Goal: Information Seeking & Learning: Learn about a topic

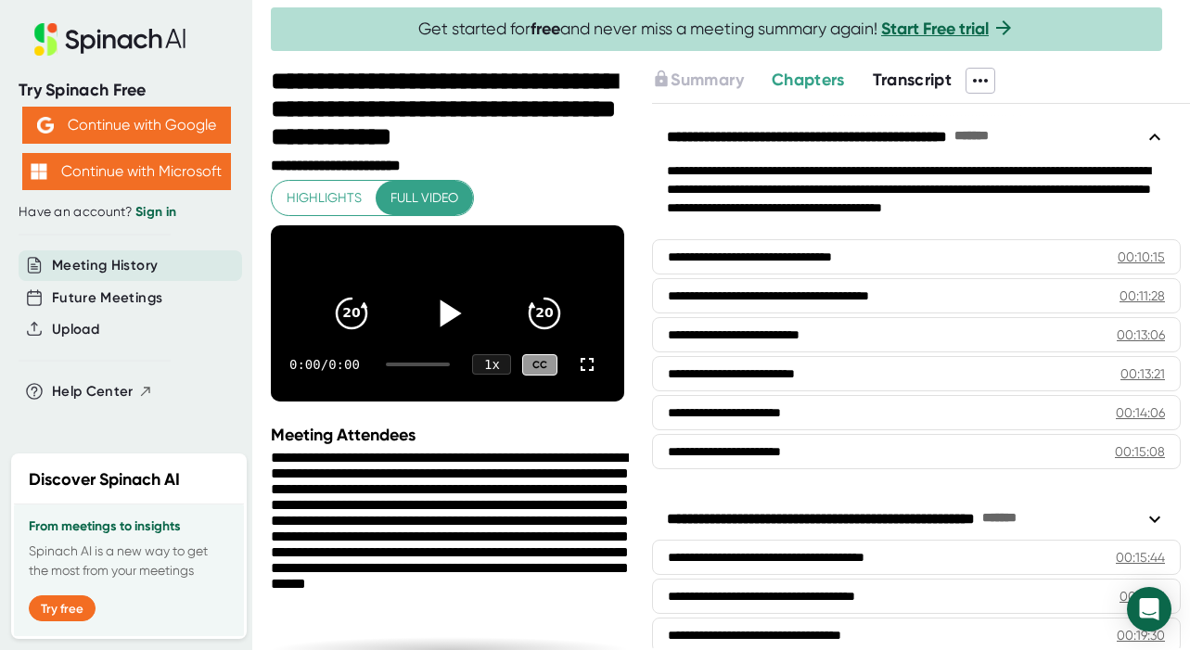
click at [451, 300] on icon at bounding box center [450, 313] width 21 height 27
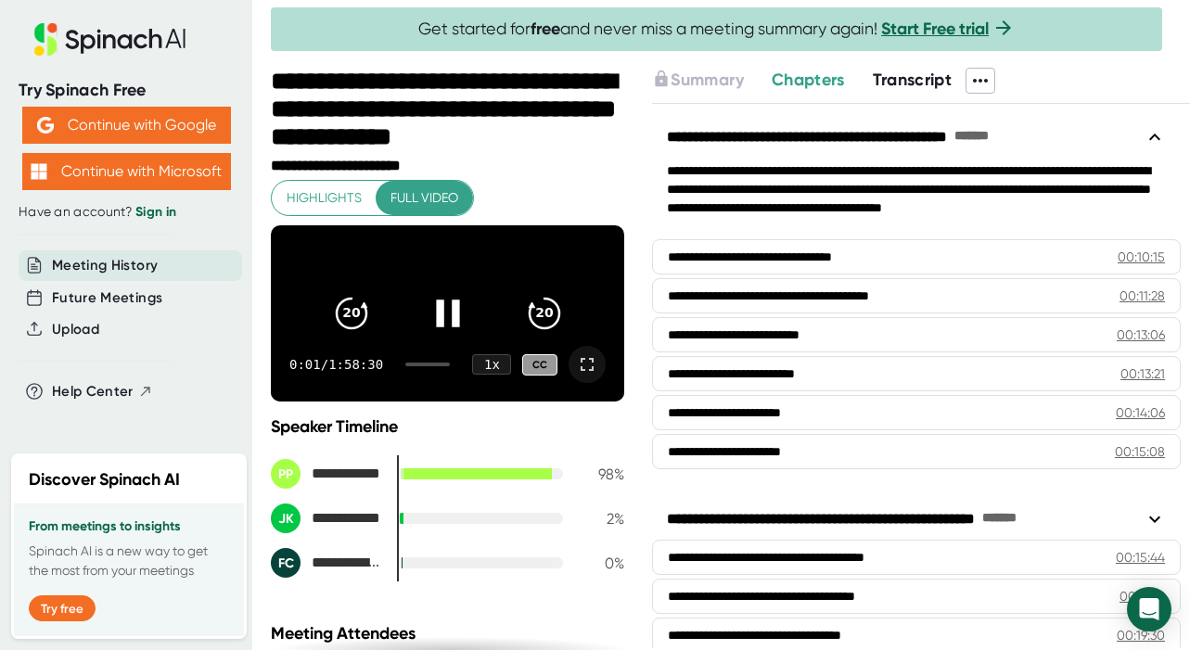
click at [593, 376] on icon at bounding box center [587, 364] width 22 height 22
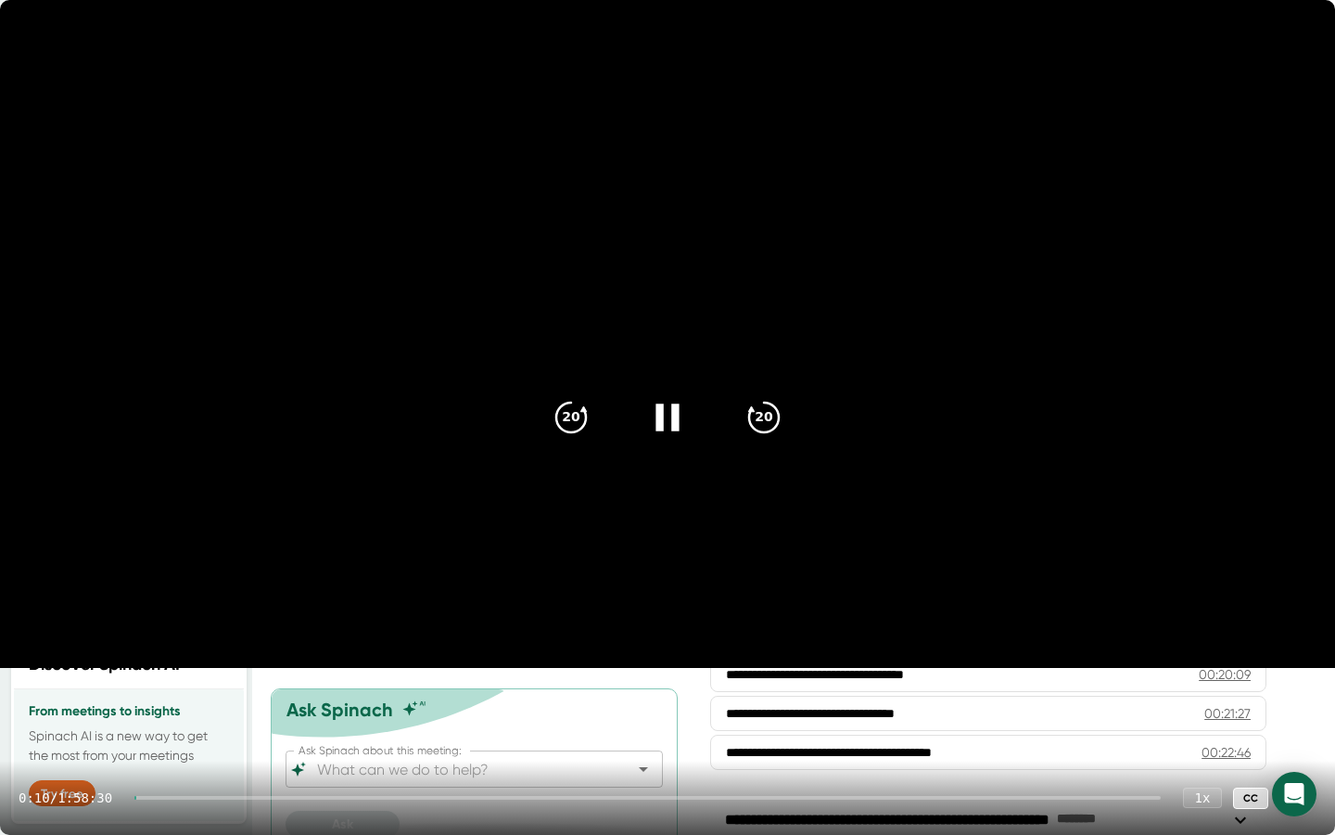
drag, startPoint x: 151, startPoint y: 801, endPoint x: 344, endPoint y: 793, distance: 193.1
click at [340, 649] on div "0:10 / 1:58:30 1 x CC" at bounding box center [667, 797] width 1335 height 74
drag, startPoint x: 154, startPoint y: 796, endPoint x: 1142, endPoint y: 826, distance: 988.1
click at [1140, 649] on div "0:15 / 1:58:30 1 x CC" at bounding box center [667, 797] width 1335 height 74
click at [1055, 649] on div "0:16 / 1:58:30 1 x CC" at bounding box center [667, 797] width 1335 height 74
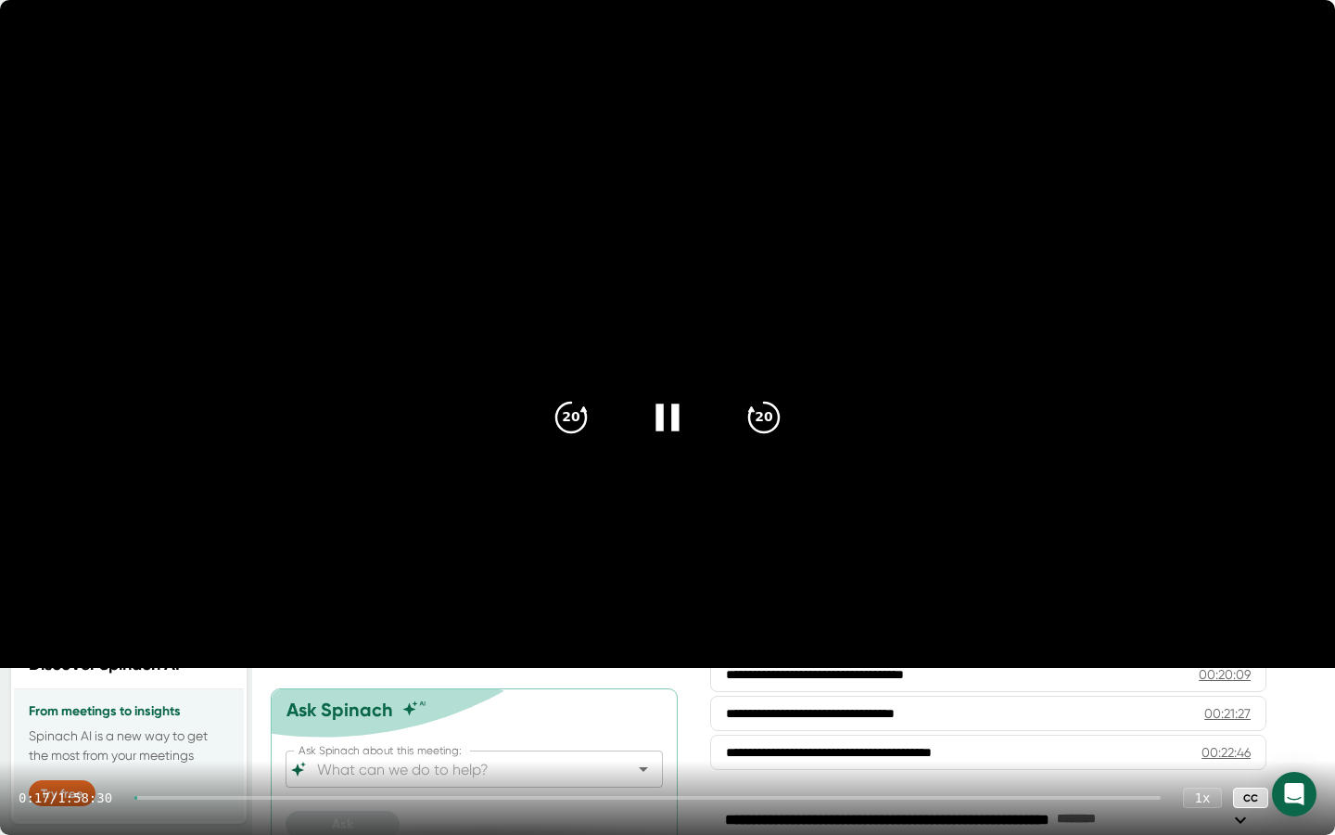
click at [1053, 649] on div "0:17 / 1:58:30 1 x CC" at bounding box center [667, 797] width 1335 height 74
click at [765, 417] on icon "20" at bounding box center [764, 417] width 46 height 46
drag, startPoint x: 152, startPoint y: 798, endPoint x: 602, endPoint y: 809, distance: 449.9
click at [602, 649] on div "0:45 / 1:58:30 1 x CC" at bounding box center [667, 797] width 1335 height 74
drag, startPoint x: 154, startPoint y: 796, endPoint x: 1026, endPoint y: 790, distance: 871.7
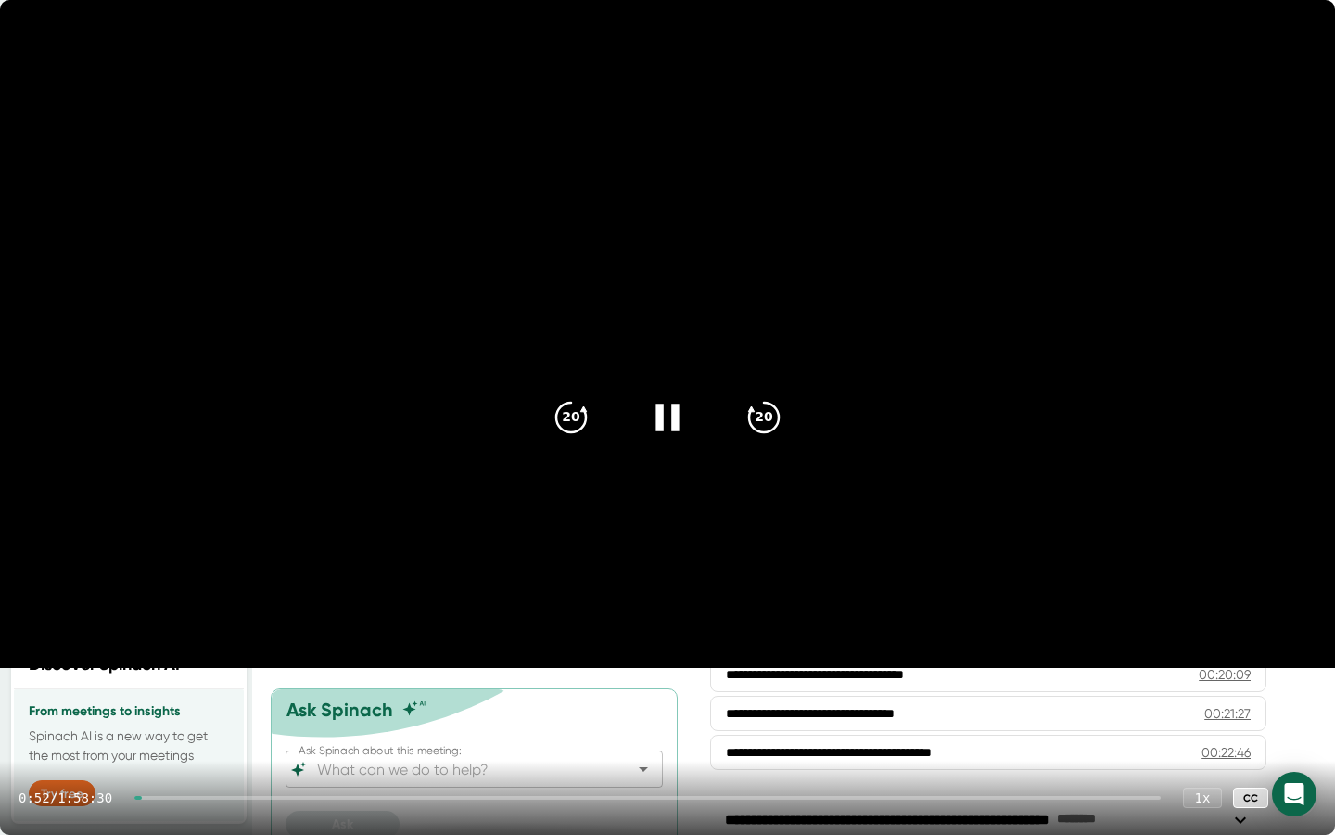
click at [1028, 649] on div "0:52 / 1:58:30 1 x CC" at bounding box center [667, 797] width 1335 height 74
click at [1026, 649] on div at bounding box center [647, 798] width 1027 height 4
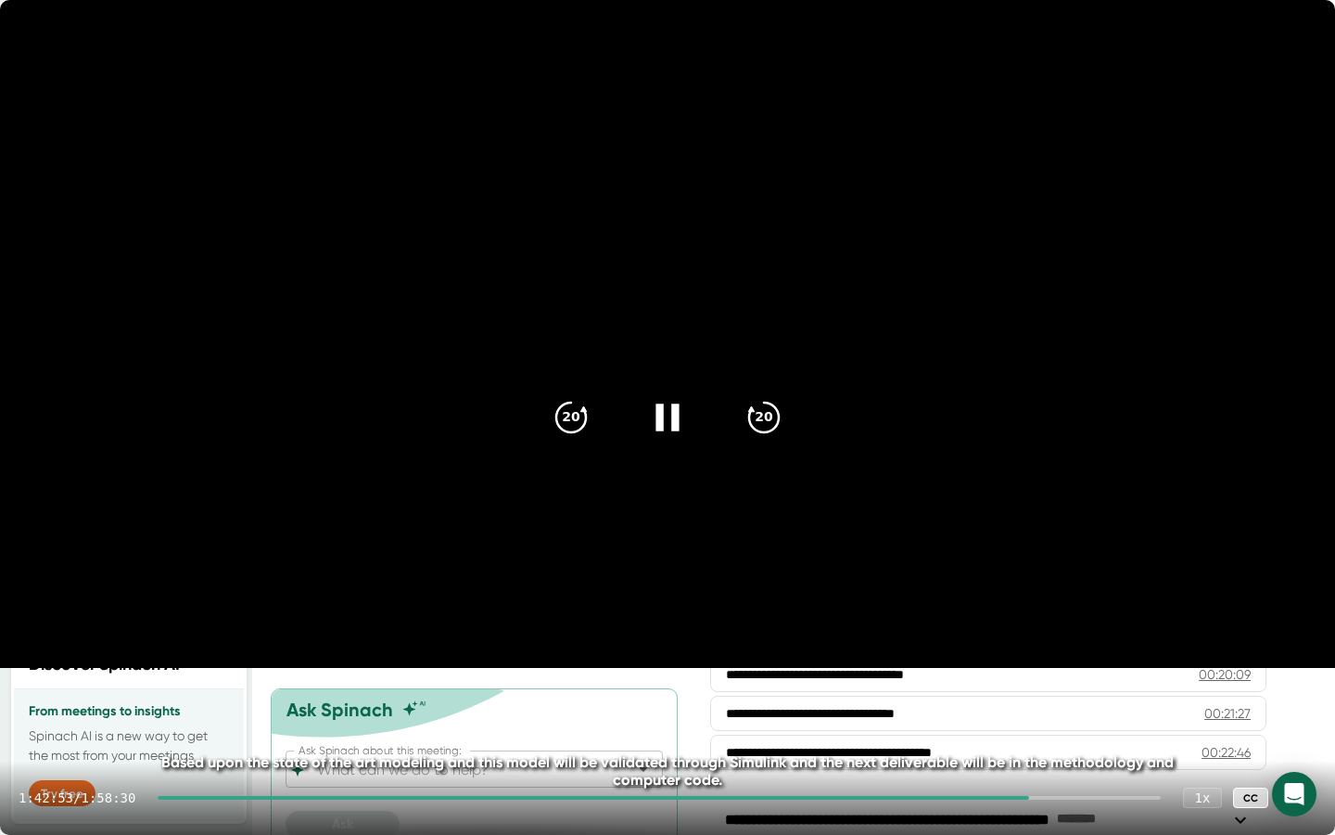
click at [1070, 649] on div "1:42:53 / 1:58:30 1 x CC" at bounding box center [667, 797] width 1335 height 74
click at [1075, 649] on div at bounding box center [659, 798] width 1003 height 4
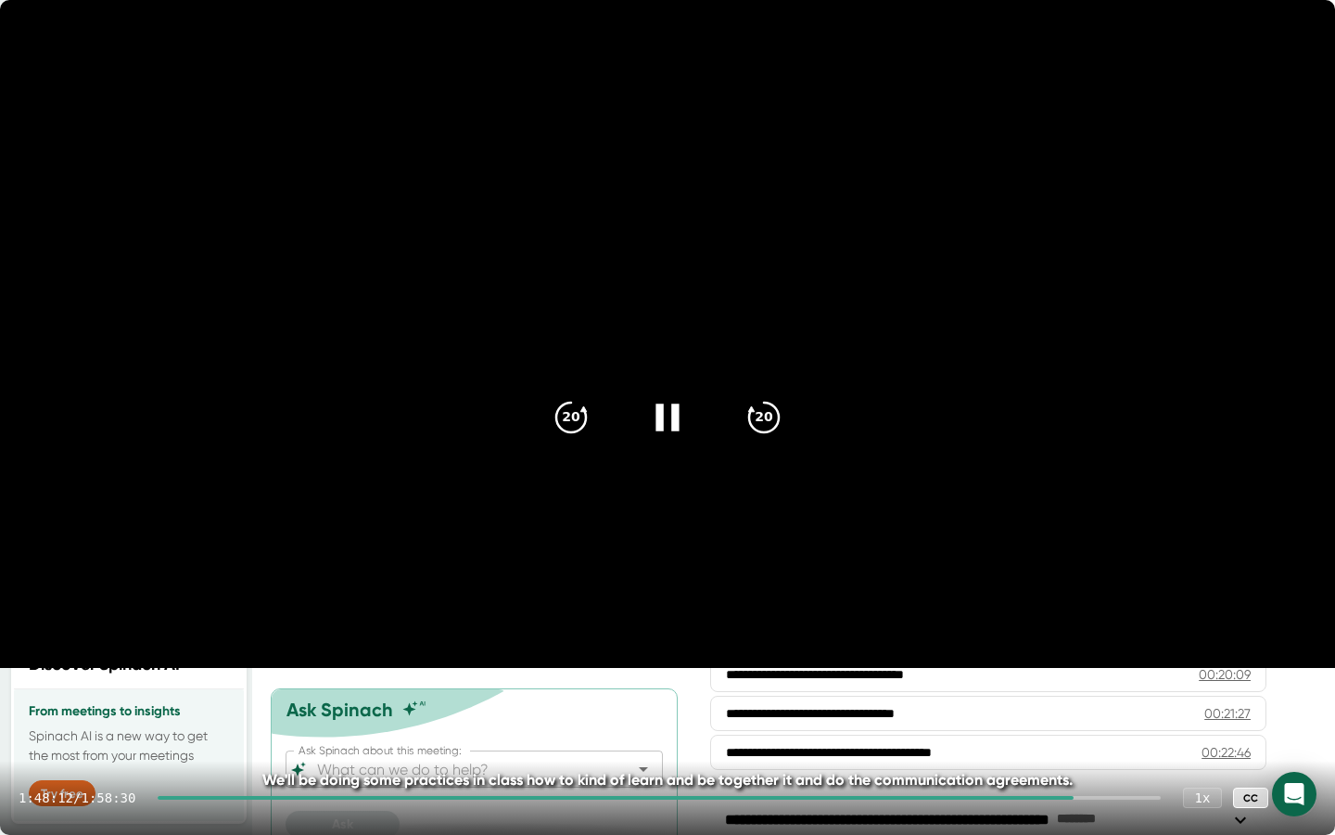
click at [1121, 649] on div at bounding box center [659, 798] width 1003 height 4
click at [1153, 649] on div at bounding box center [659, 798] width 1003 height 4
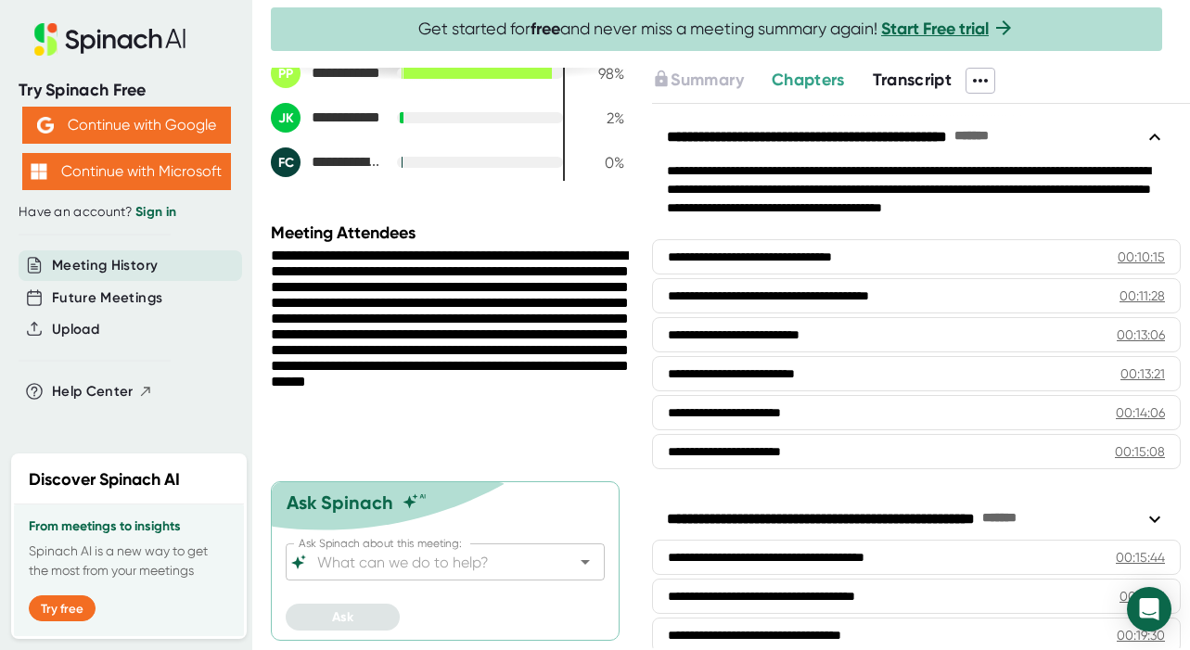
click at [912, 79] on span "Transcript" at bounding box center [913, 80] width 80 height 20
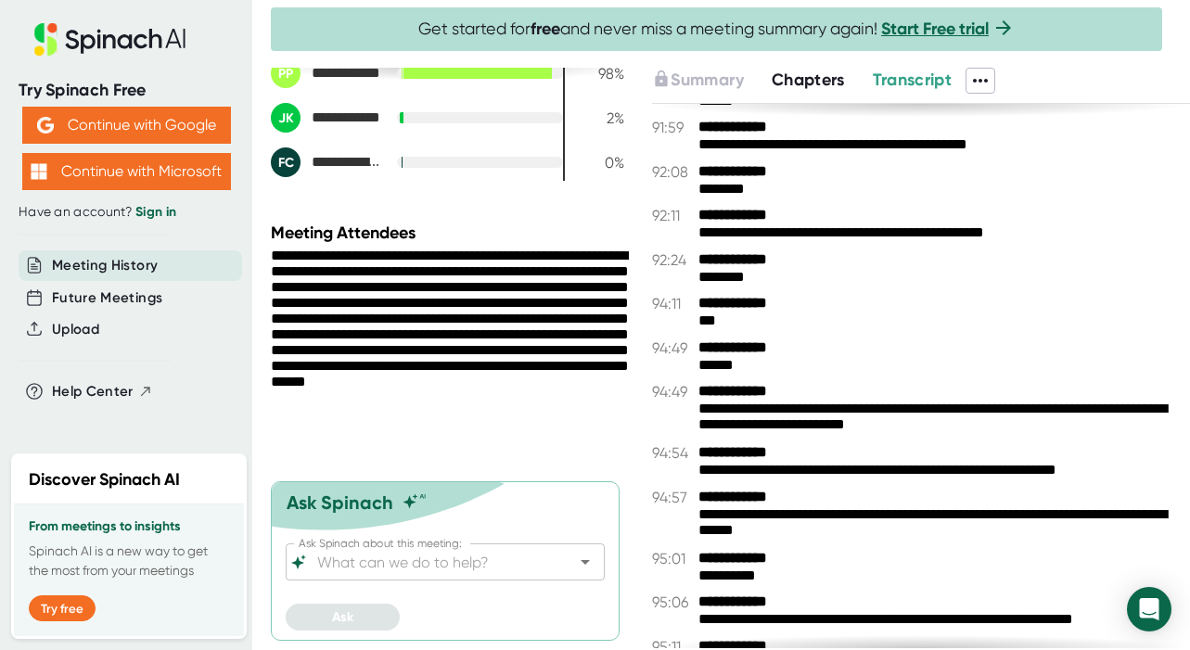
scroll to position [34261, 0]
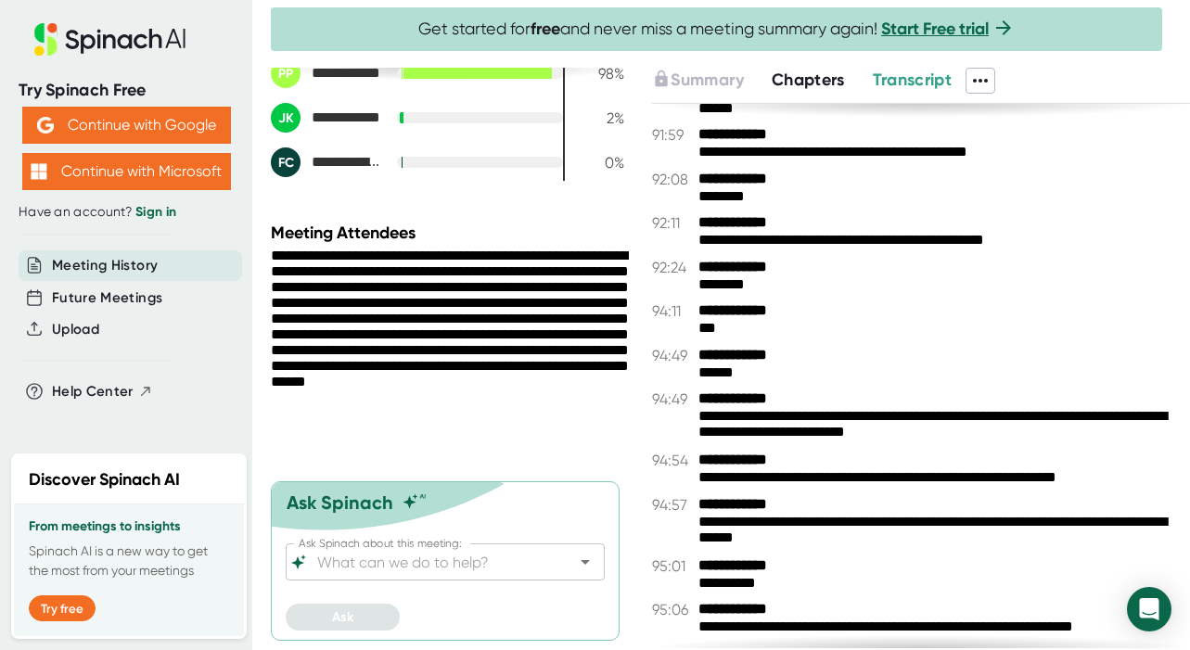
click at [403, 270] on div "**********" at bounding box center [450, 351] width 358 height 206
drag, startPoint x: 440, startPoint y: 329, endPoint x: 474, endPoint y: 332, distance: 33.5
click at [474, 332] on div "**********" at bounding box center [450, 351] width 358 height 206
click at [911, 389] on div "**********" at bounding box center [921, 376] width 538 height 545
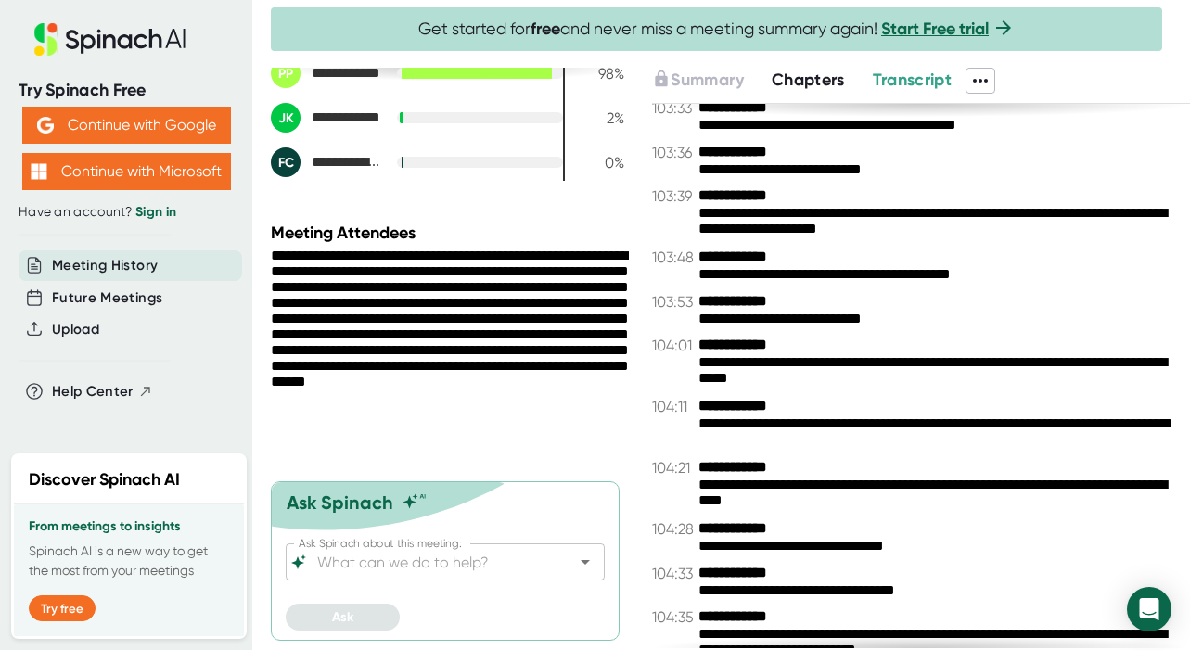
scroll to position [37153, 0]
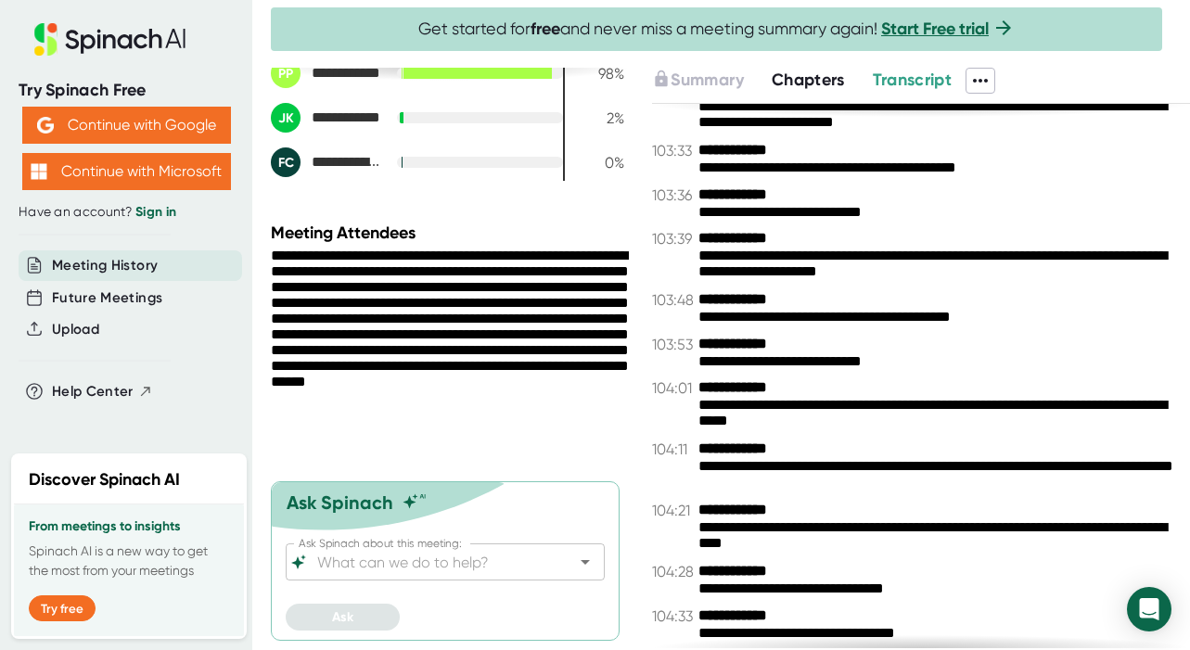
click at [989, 82] on icon at bounding box center [980, 81] width 22 height 22
